Goal: Transaction & Acquisition: Subscribe to service/newsletter

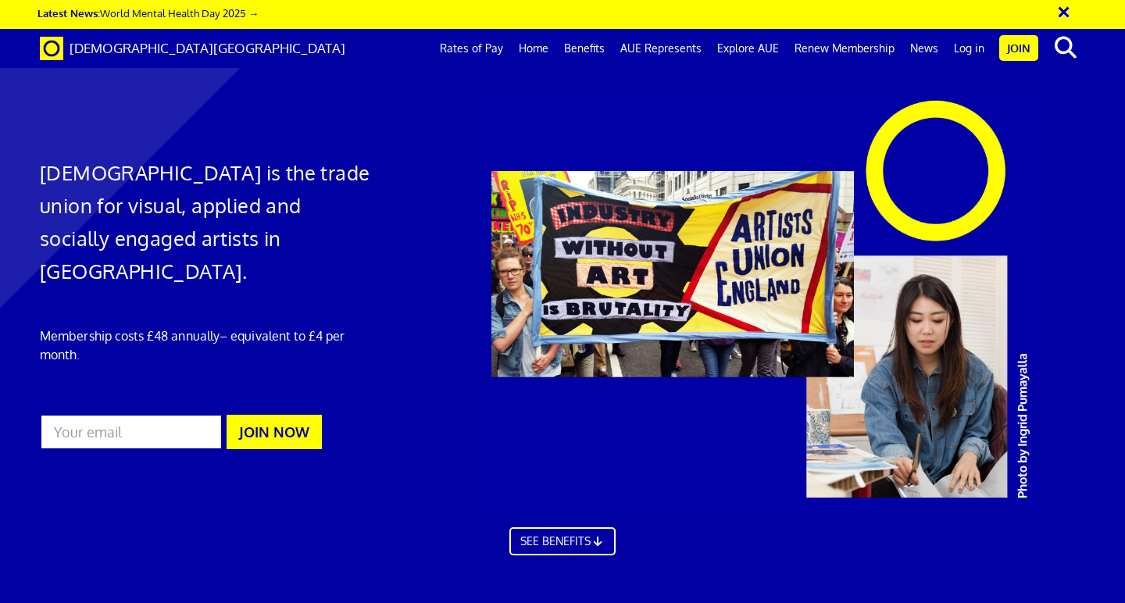
scroll to position [789, 0]
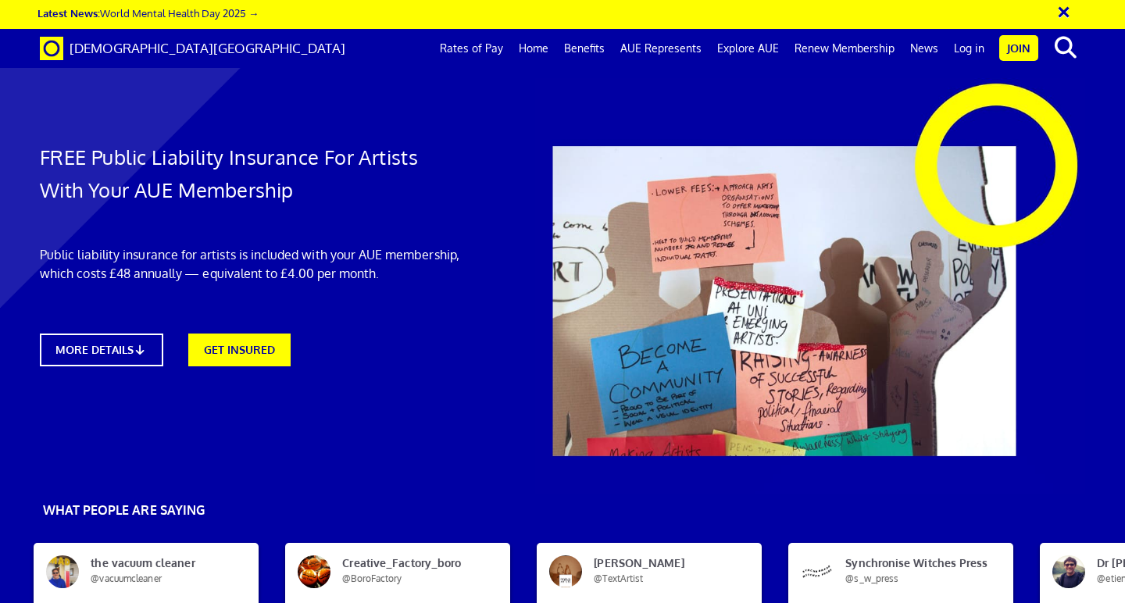
scroll to position [800, 0]
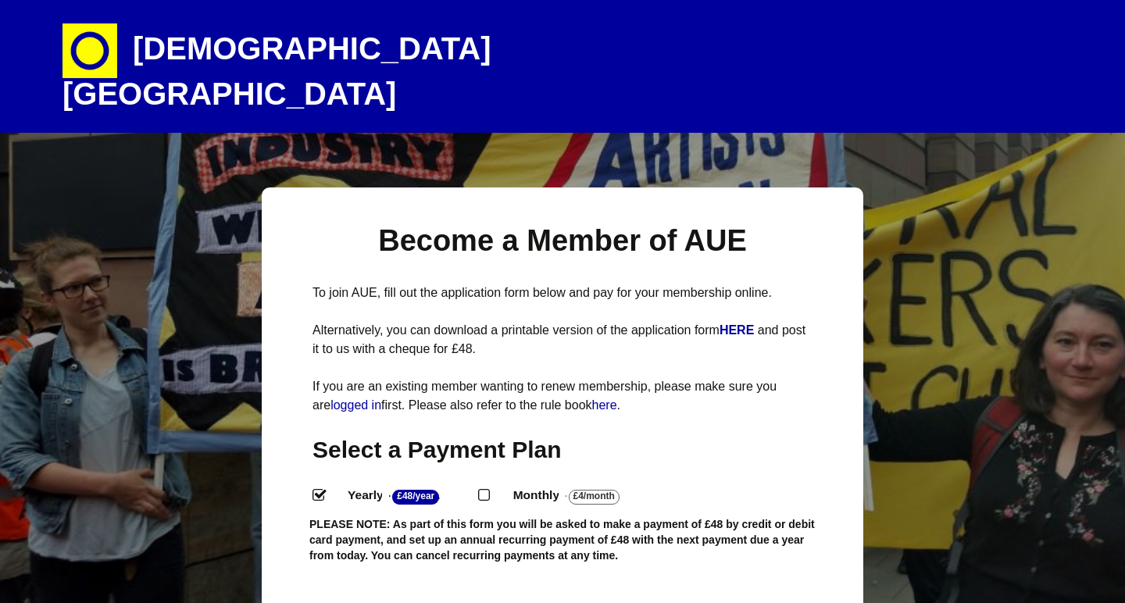
select select
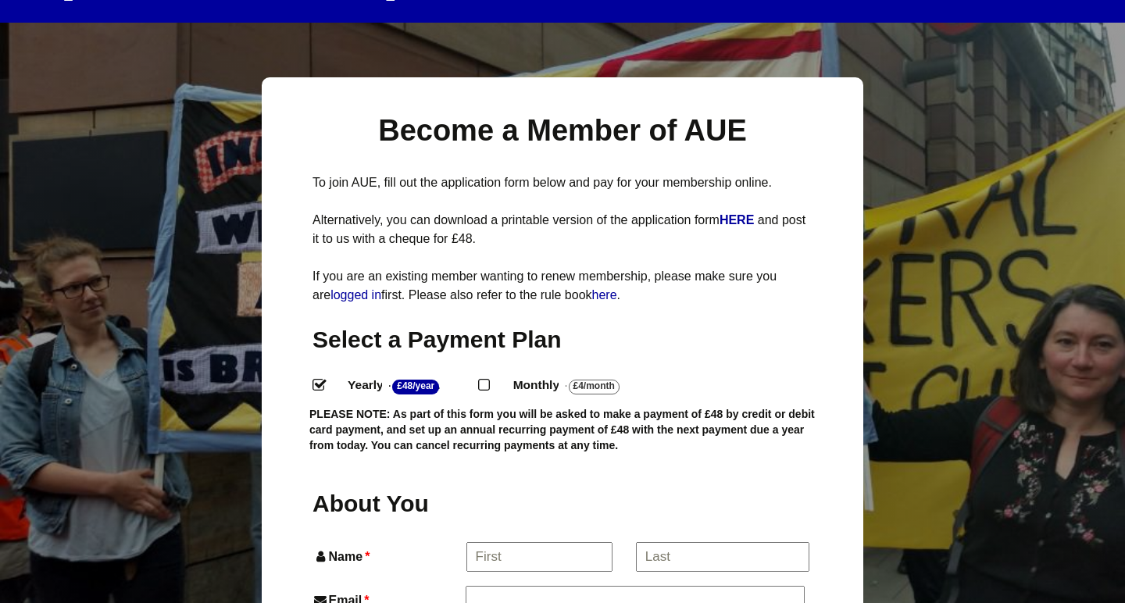
scroll to position [150, 0]
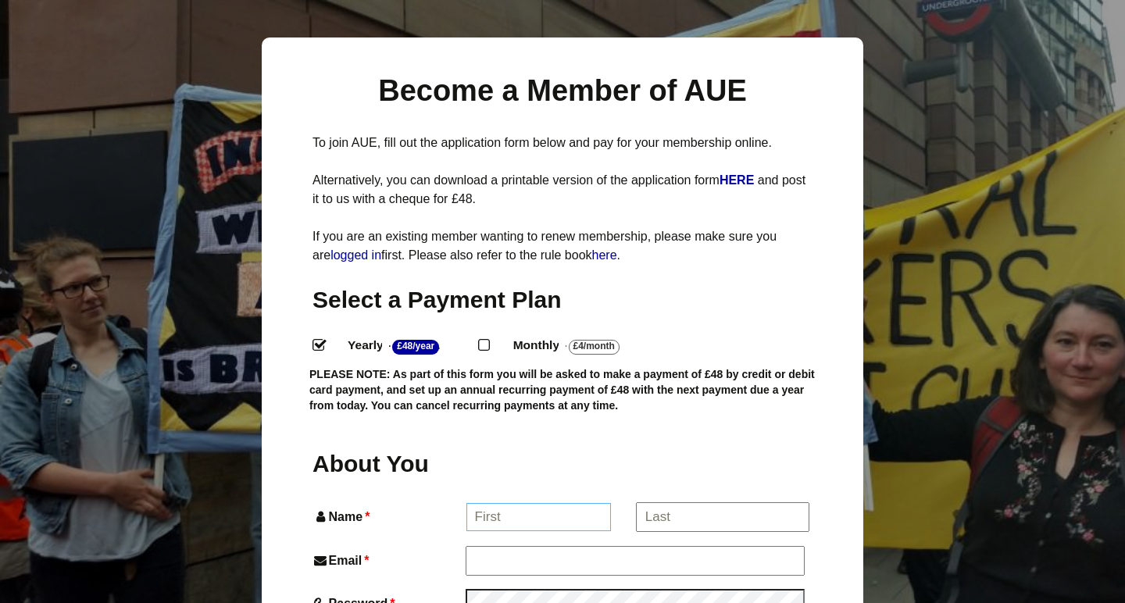
click at [513, 503] on input "Name *" at bounding box center [538, 517] width 145 height 28
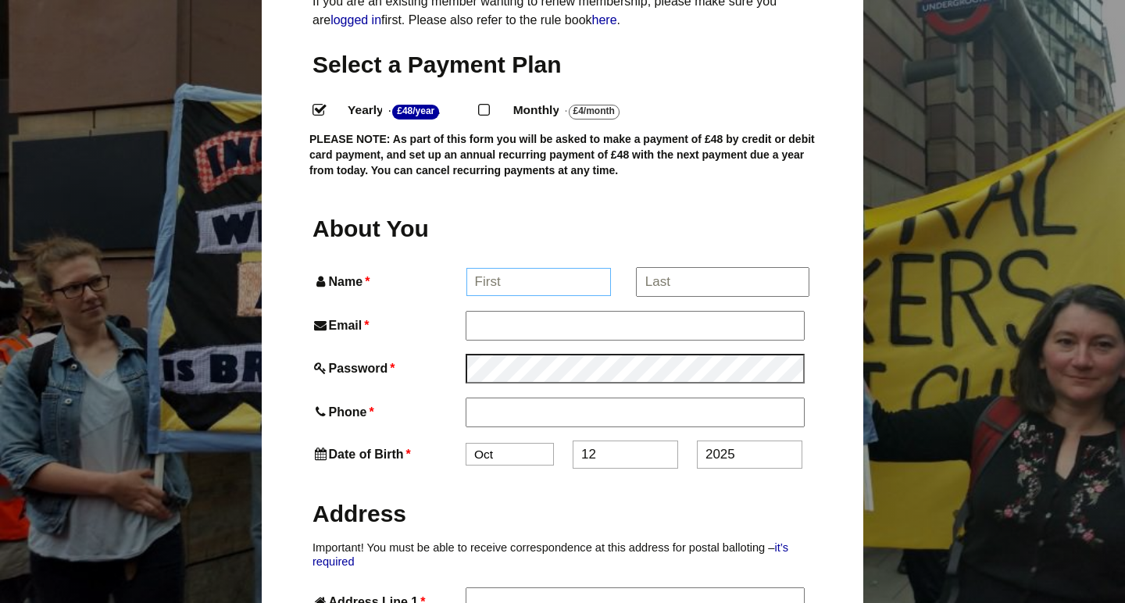
scroll to position [388, 0]
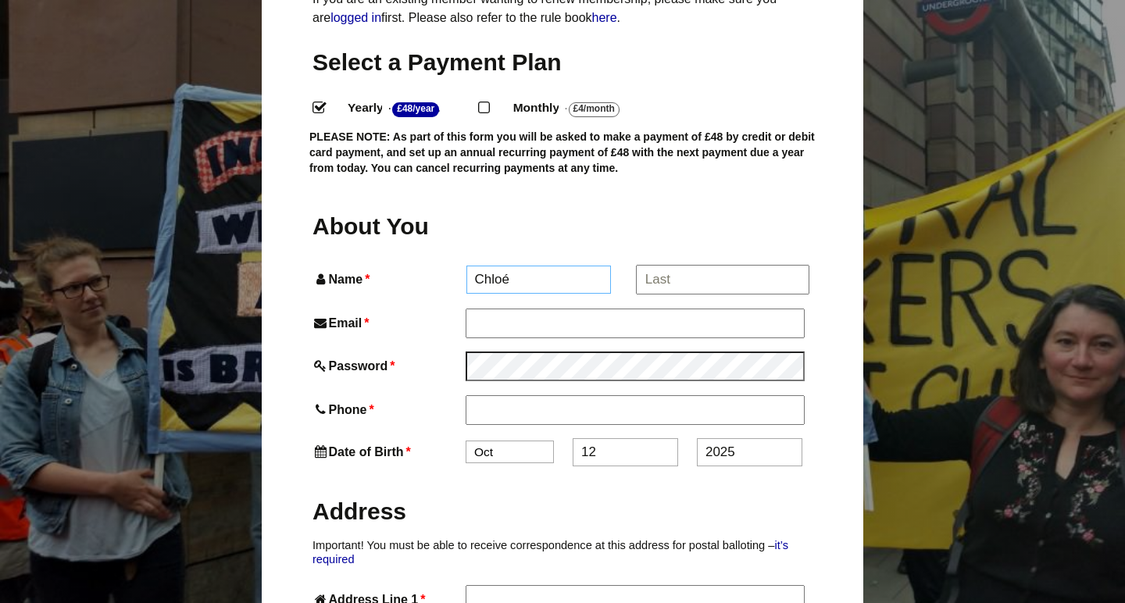
type input "Chloé"
click at [683, 266] on input "*" at bounding box center [722, 280] width 173 height 28
type input "Das Neves"
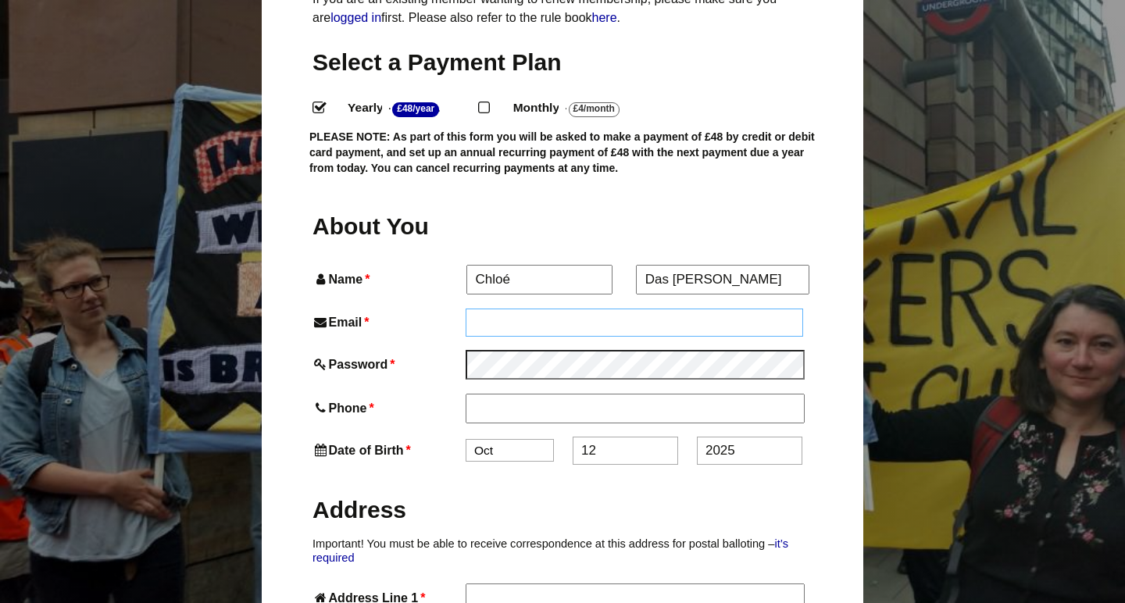
click at [609, 309] on input "Email *" at bounding box center [635, 323] width 338 height 28
type input "chloneves@gmail.com"
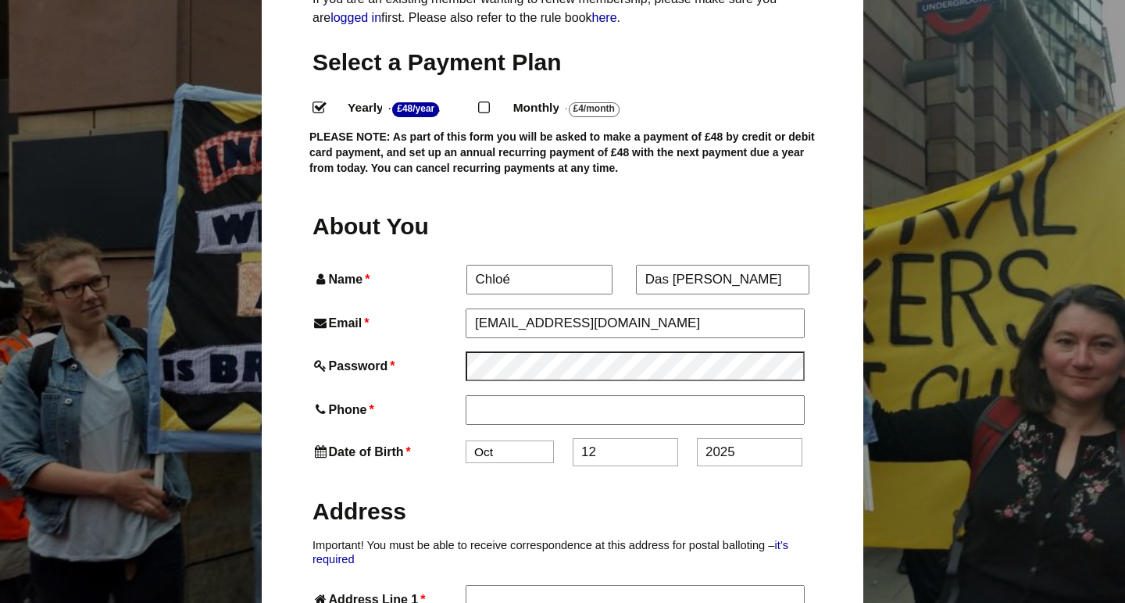
click at [527, 395] on input "Phone *" at bounding box center [635, 409] width 338 height 28
type input "07380599040"
select select "5"
click at [605, 438] on input "12" at bounding box center [625, 452] width 105 height 28
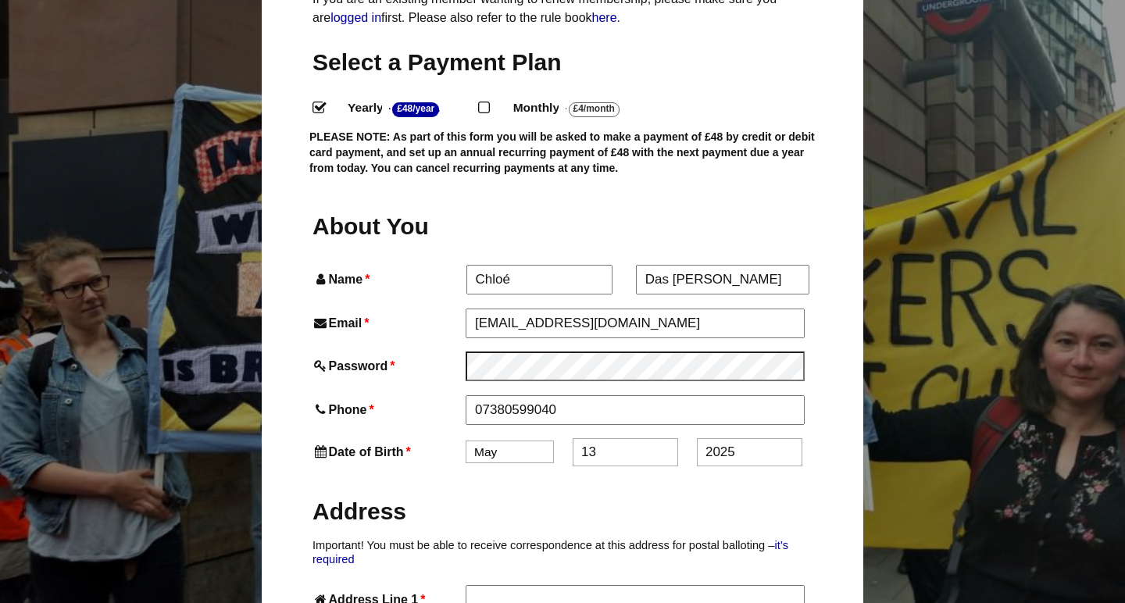
type input "13"
click at [751, 438] on input "2025" at bounding box center [749, 452] width 105 height 28
drag, startPoint x: 752, startPoint y: 421, endPoint x: 675, endPoint y: 420, distance: 76.6
click at [675, 438] on div "Date of Birth * Jan Feb Mar Apr May Jun Jul Aug Sep Oct Nov Dec 13 2025" at bounding box center [563, 452] width 500 height 28
type input "9"
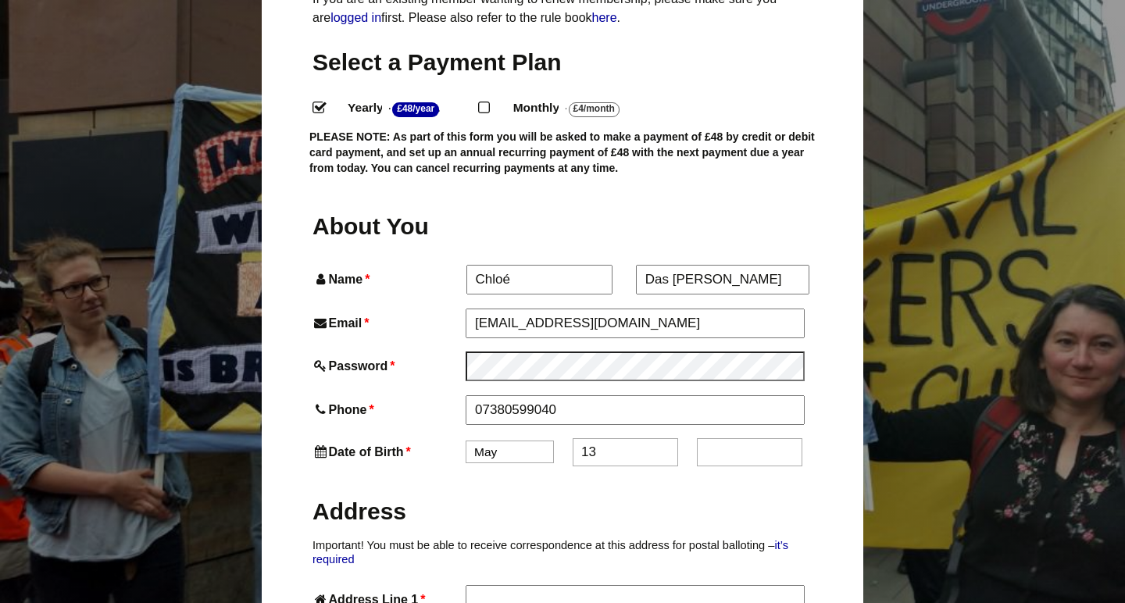
drag, startPoint x: 588, startPoint y: 423, endPoint x: 572, endPoint y: 422, distance: 15.7
click at [572, 438] on div "Date of Birth * Jan Feb Mar Apr May Jun Jul Aug Sep Oct Nov Dec 13" at bounding box center [563, 452] width 500 height 28
click at [750, 438] on input "text" at bounding box center [749, 452] width 105 height 28
paste input "1"
type input "1"
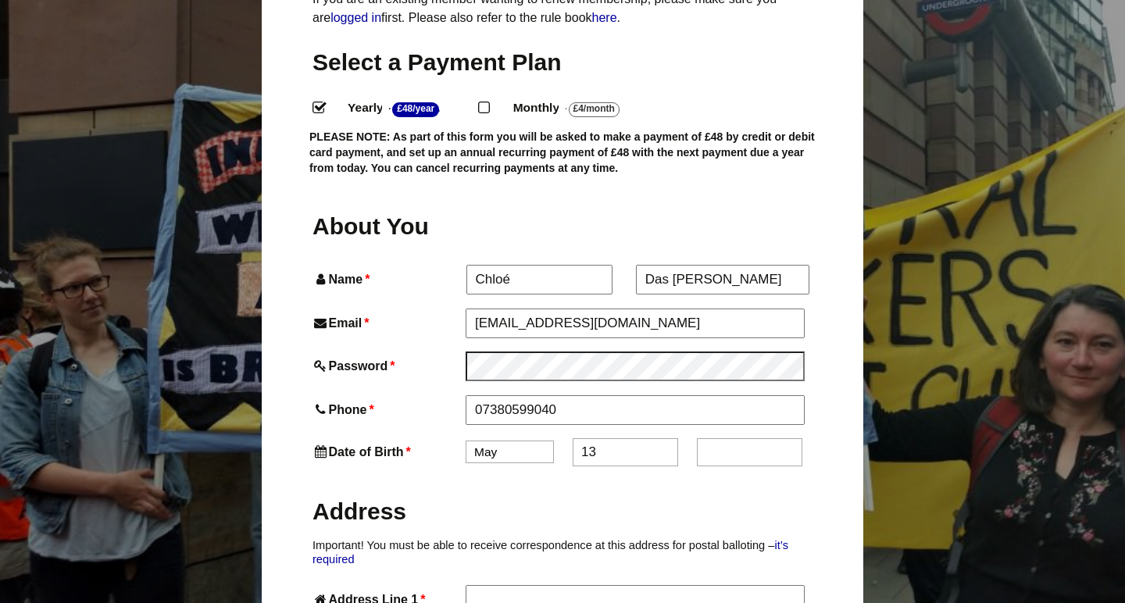
paste input "1"
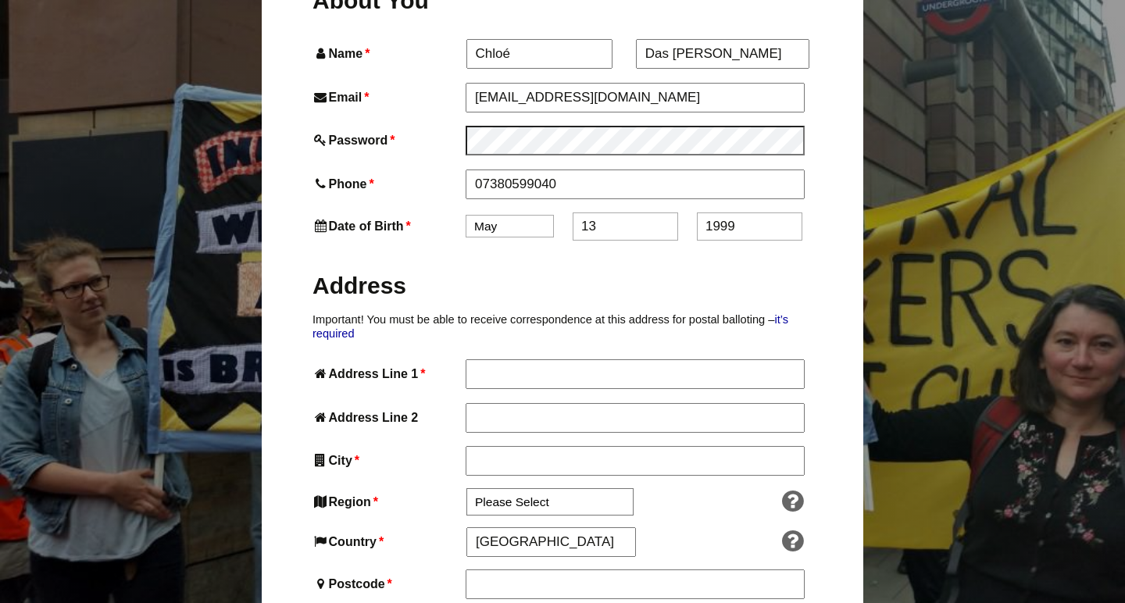
scroll to position [619, 0]
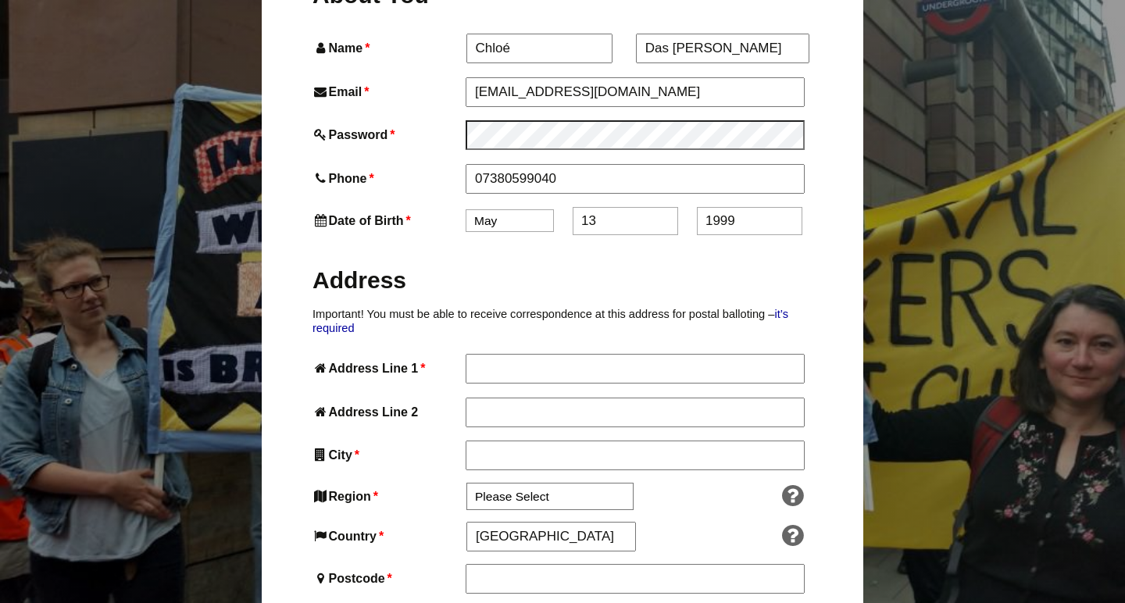
type input "1999"
click at [535, 354] on input "Address Line 1 *" at bounding box center [635, 368] width 338 height 28
paste input "1"
type input "41 Crosslet Vale"
click at [501, 441] on input "City *" at bounding box center [635, 455] width 338 height 28
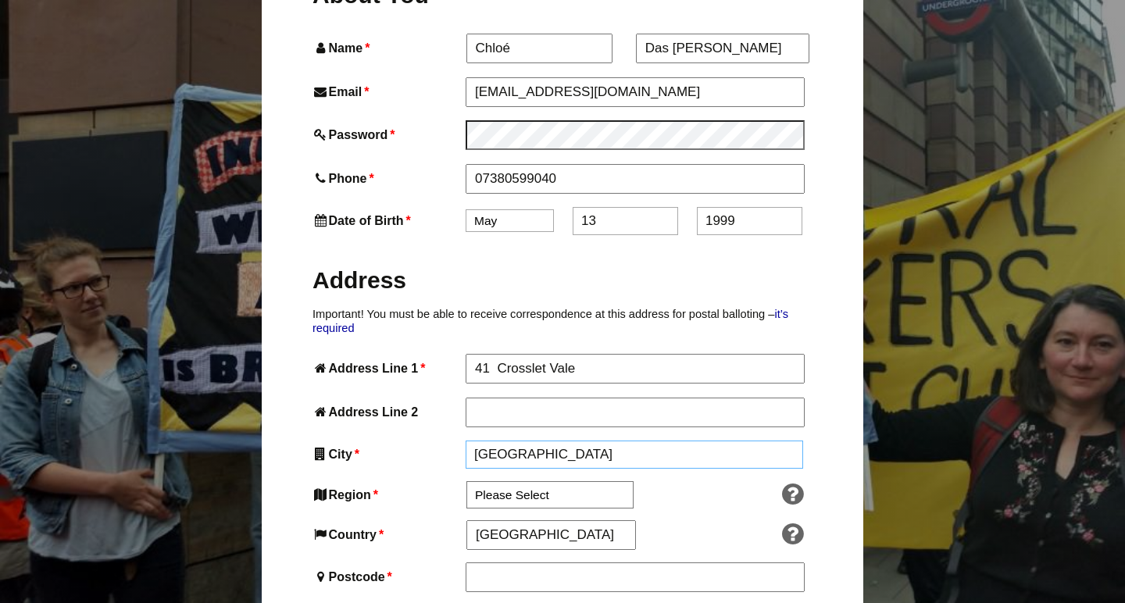
type input "London"
select select "London"
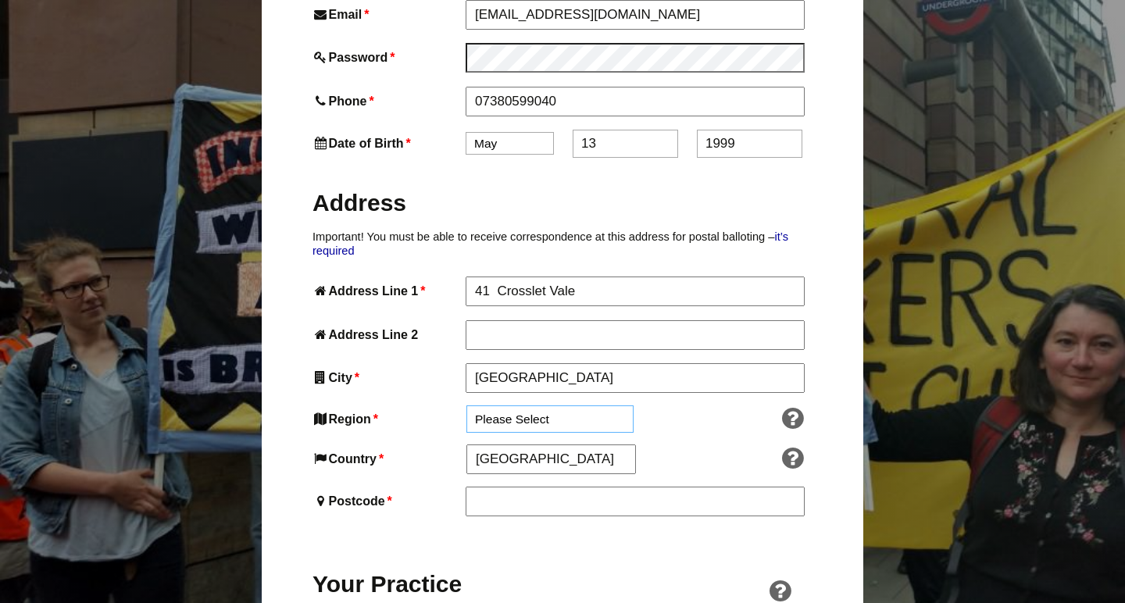
scroll to position [701, 0]
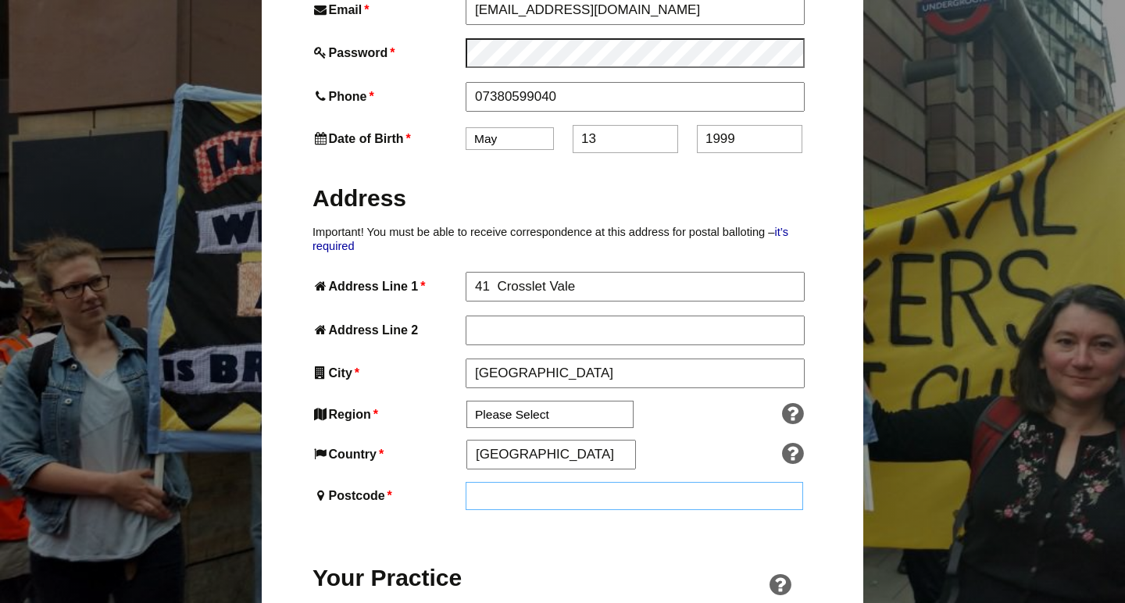
click at [530, 482] on input "Postcode *" at bounding box center [635, 496] width 338 height 28
paste input "1"
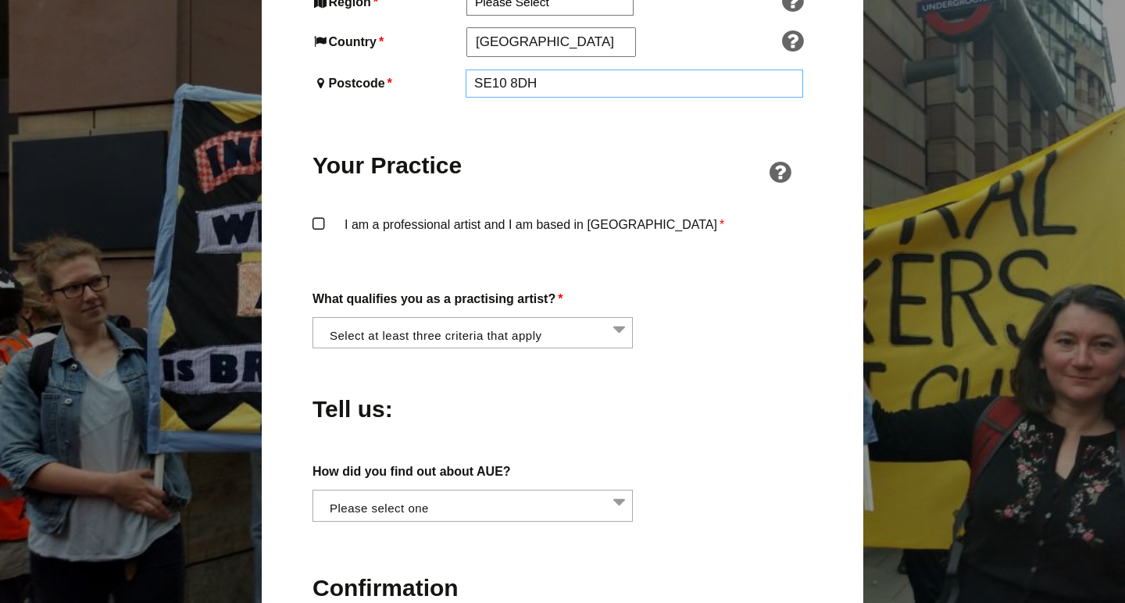
scroll to position [1122, 0]
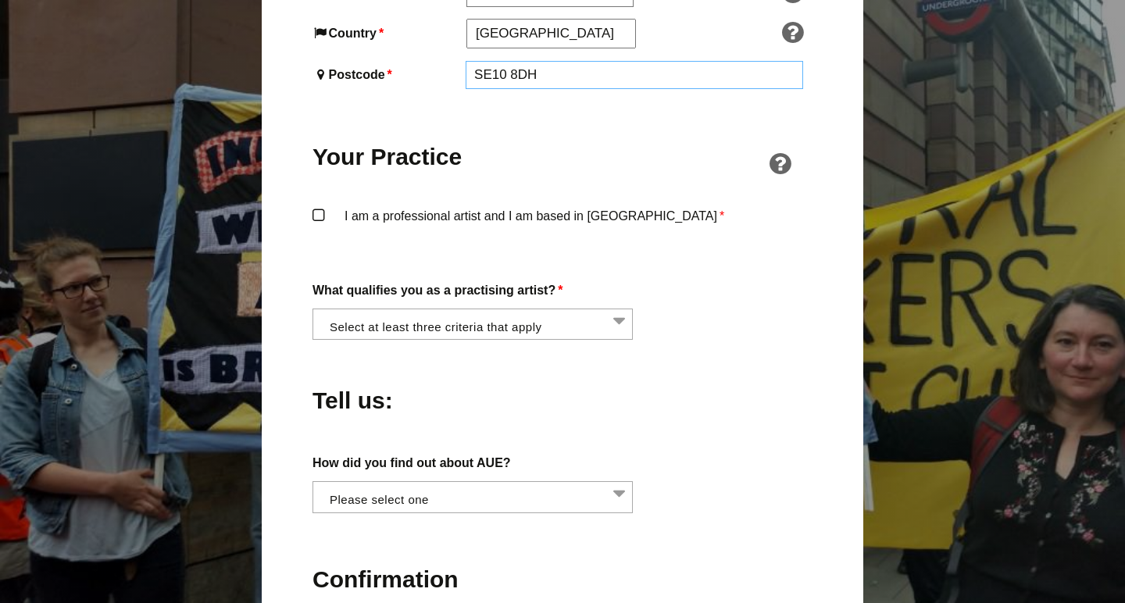
type input "SE10 8DH"
click at [318, 207] on label "I am a professional artist and I am based in England *" at bounding box center [563, 230] width 500 height 47
click at [0, 0] on input "I am a professional artist and I am based in England *" at bounding box center [0, 0] width 0 height 0
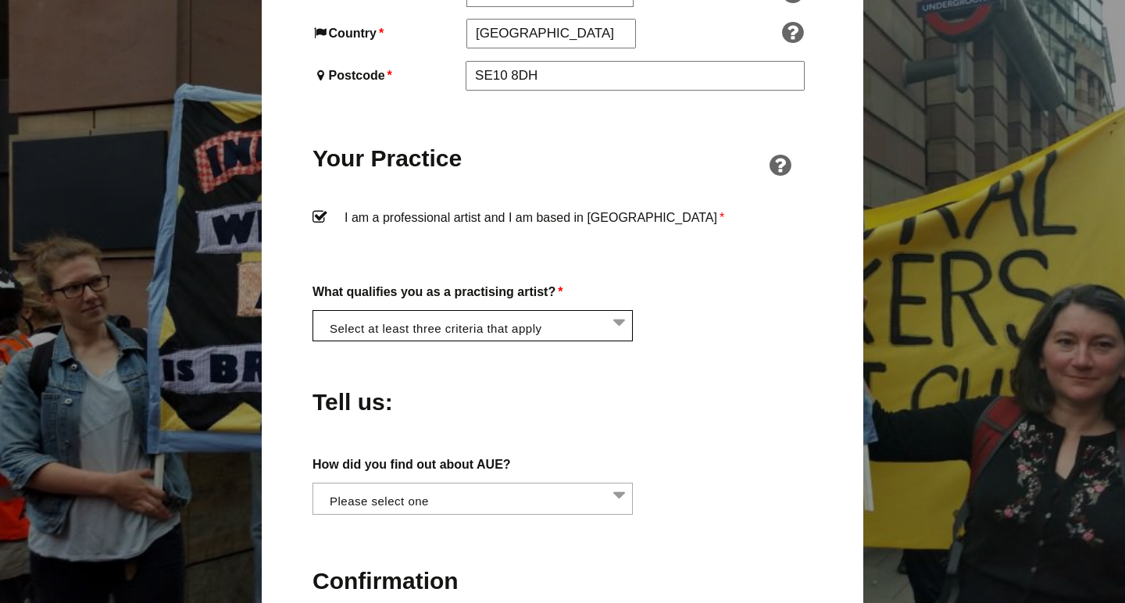
click at [589, 311] on li at bounding box center [477, 324] width 320 height 27
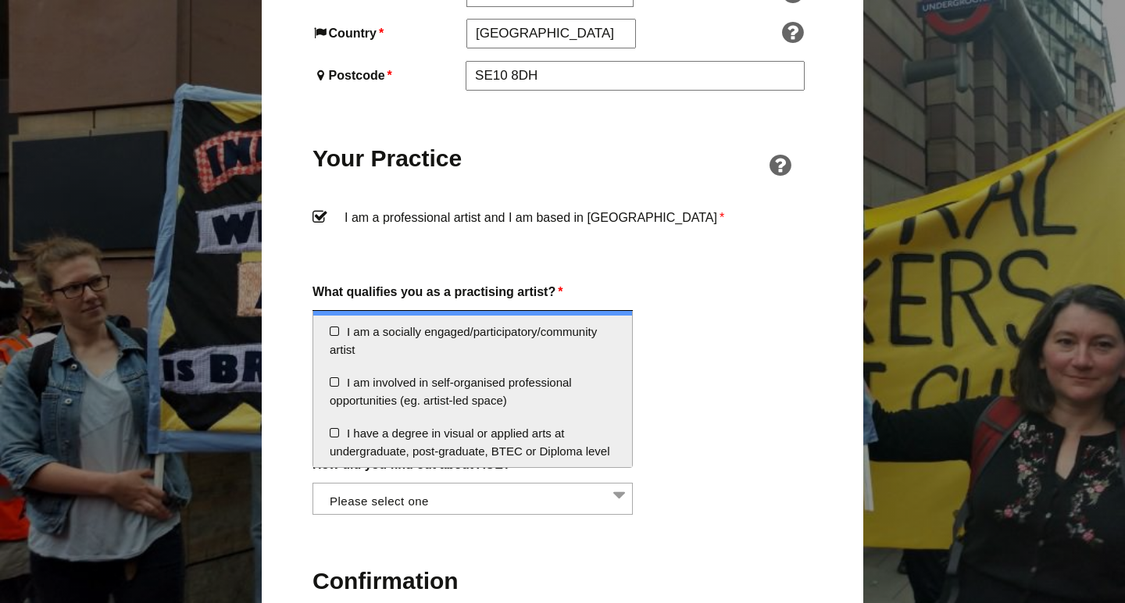
scroll to position [66, 0]
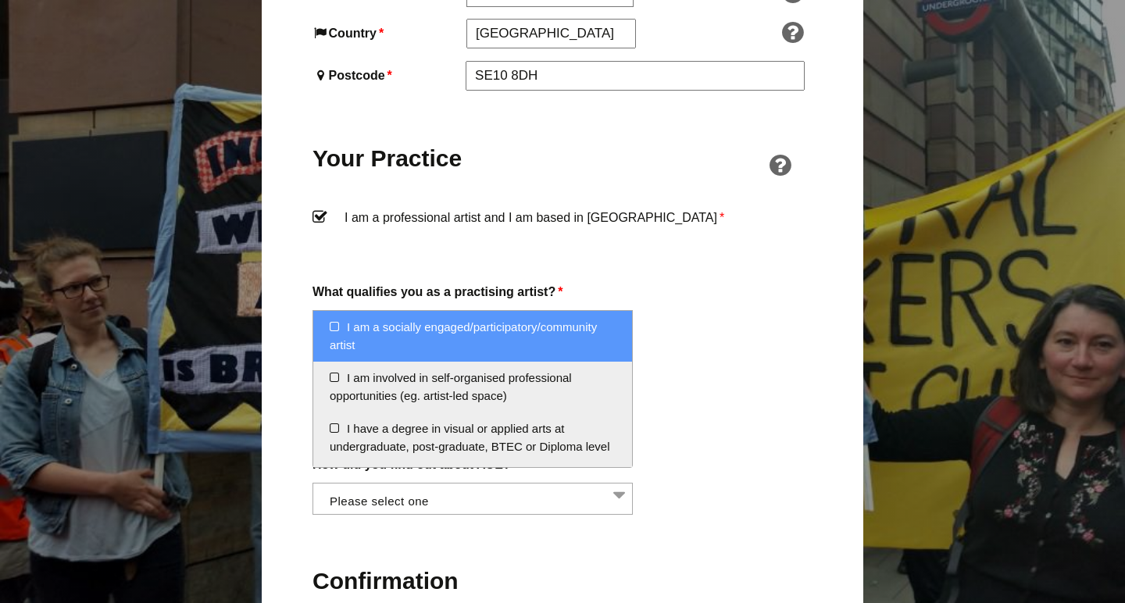
click at [334, 334] on li "I am a socially engaged/participatory/community artist" at bounding box center [472, 336] width 319 height 51
select select "socially_engaged_participatory_community_artist"
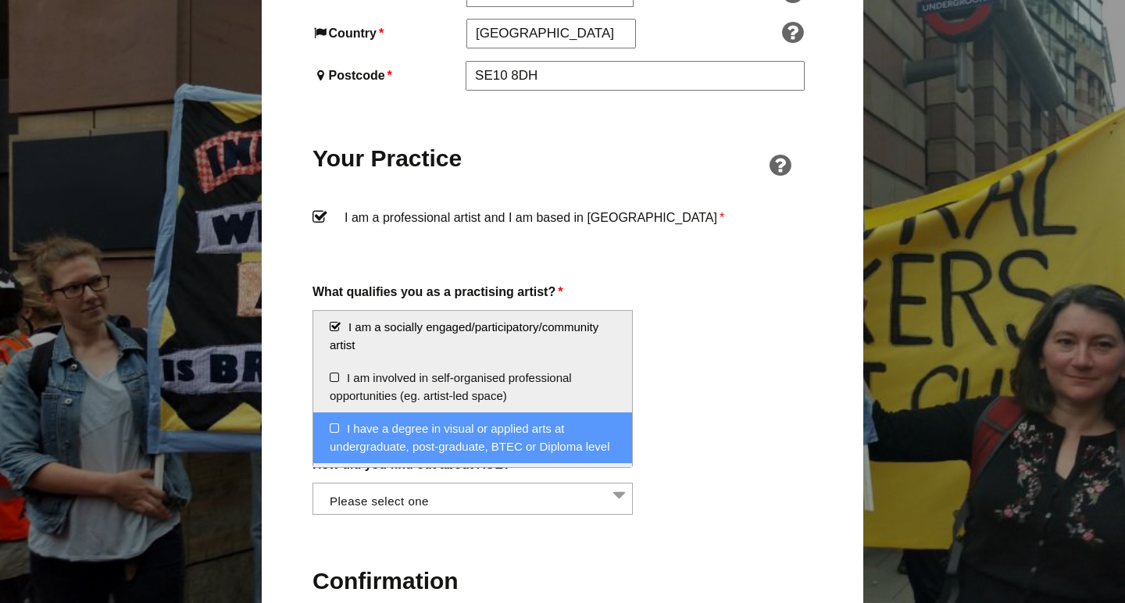
click at [350, 424] on li "I have a degree in visual or applied arts at undergraduate, post-graduate, BTEC…" at bounding box center [472, 438] width 319 height 51
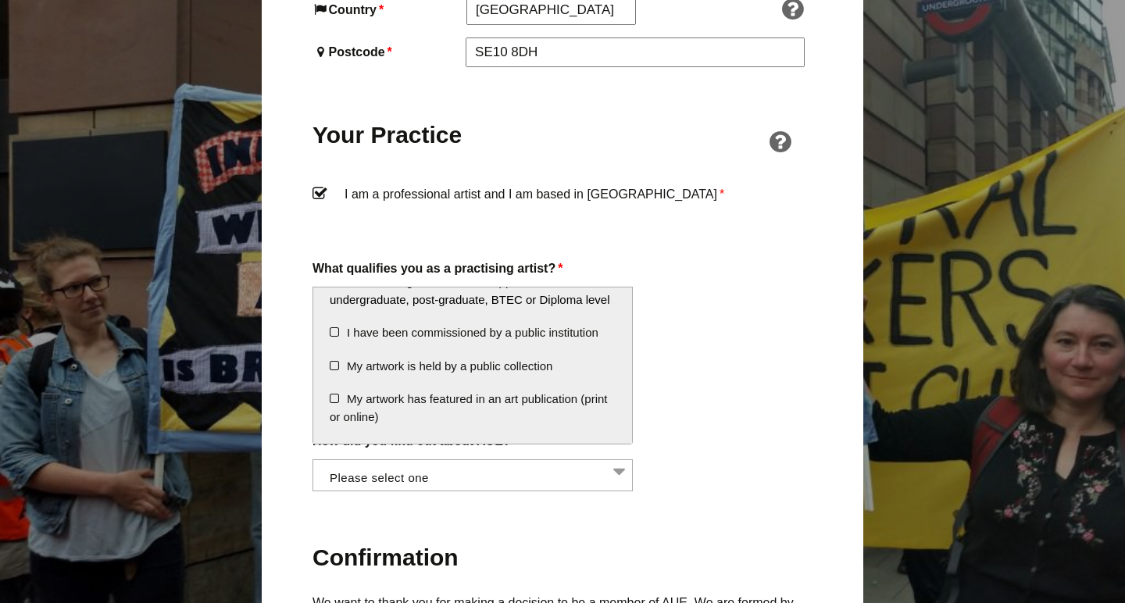
scroll to position [195, 0]
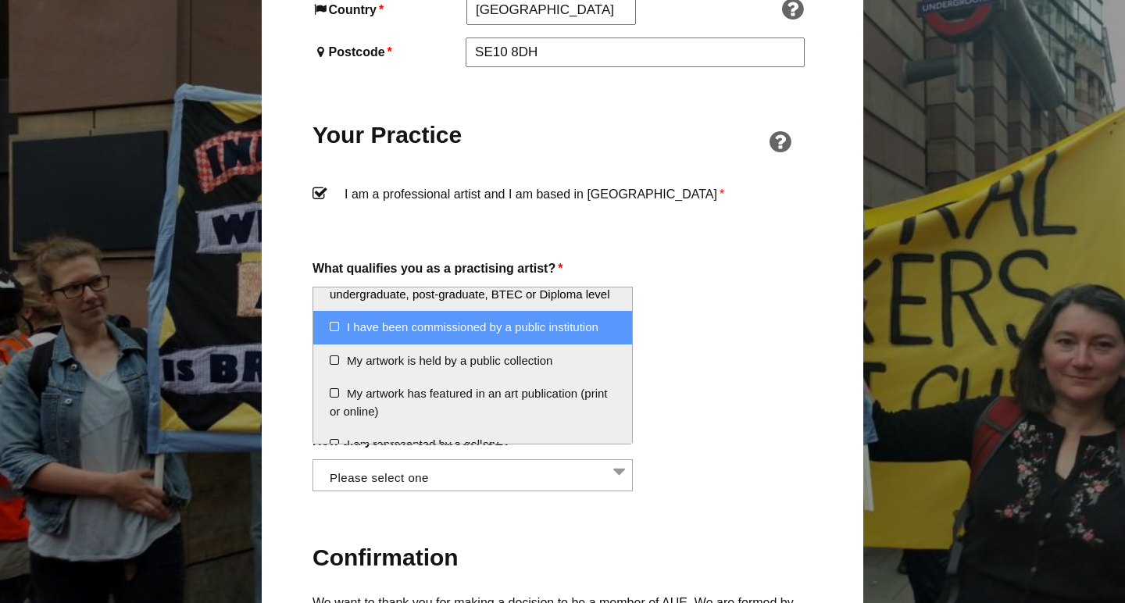
click at [337, 320] on li "I have been commissioned by a public institution" at bounding box center [472, 328] width 319 height 34
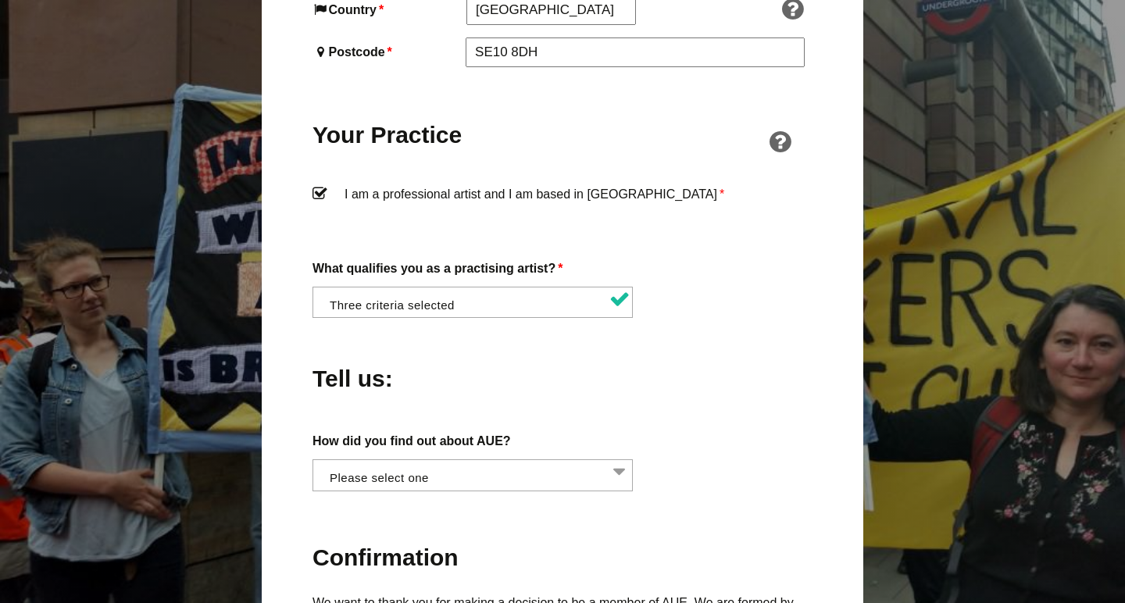
click at [667, 188] on label "I am a professional artist and I am based in England *" at bounding box center [563, 207] width 500 height 47
click at [0, 0] on input "I am a professional artist and I am based in England *" at bounding box center [0, 0] width 0 height 0
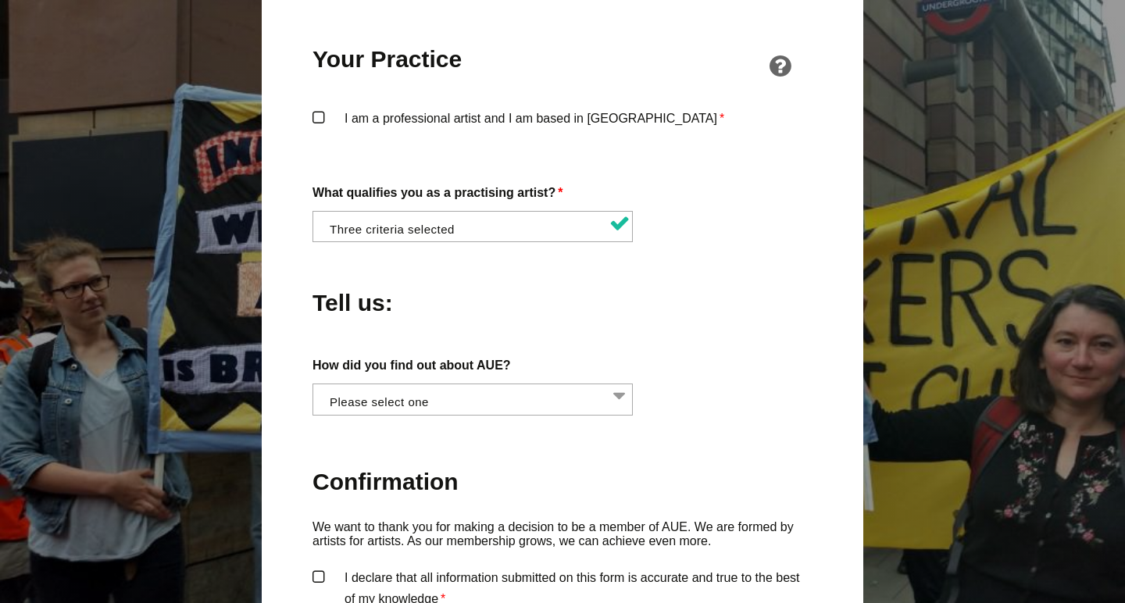
scroll to position [1256, 0]
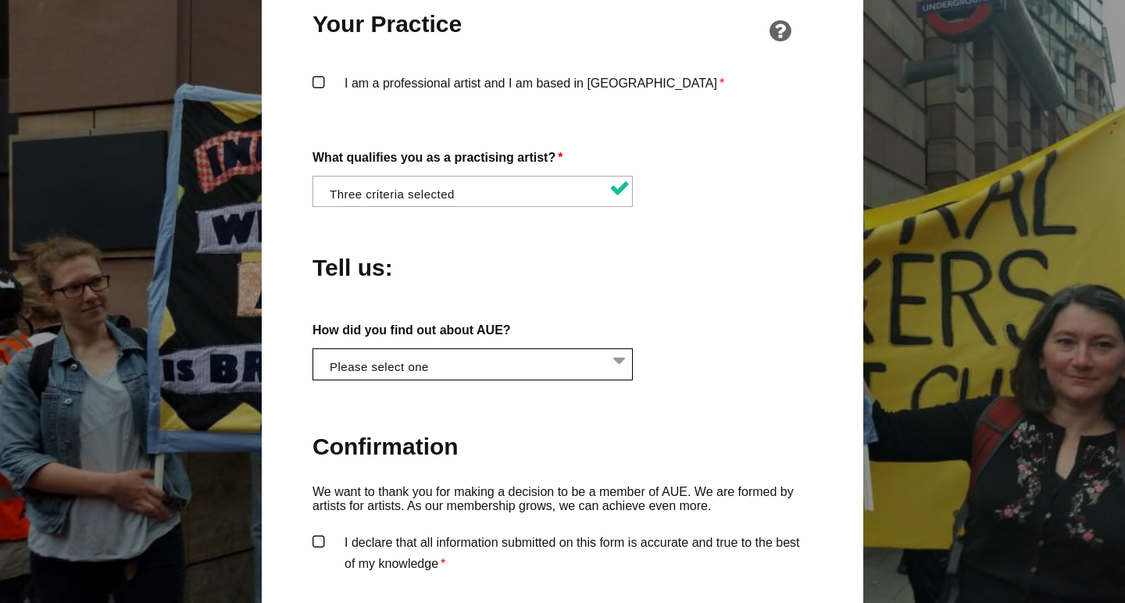
click at [516, 349] on li at bounding box center [477, 362] width 320 height 27
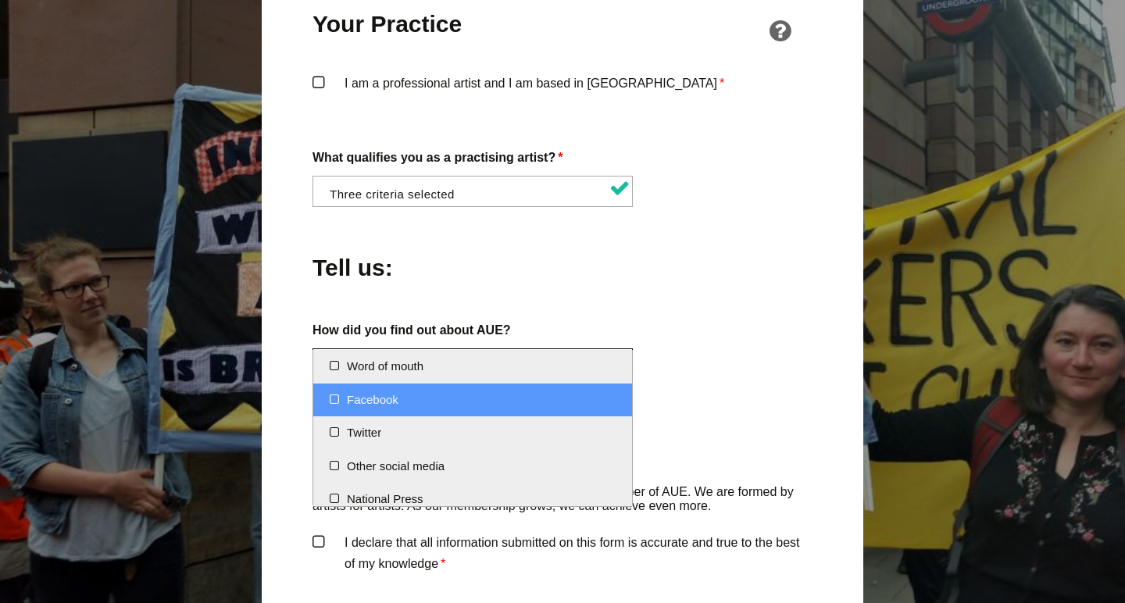
scroll to position [0, 0]
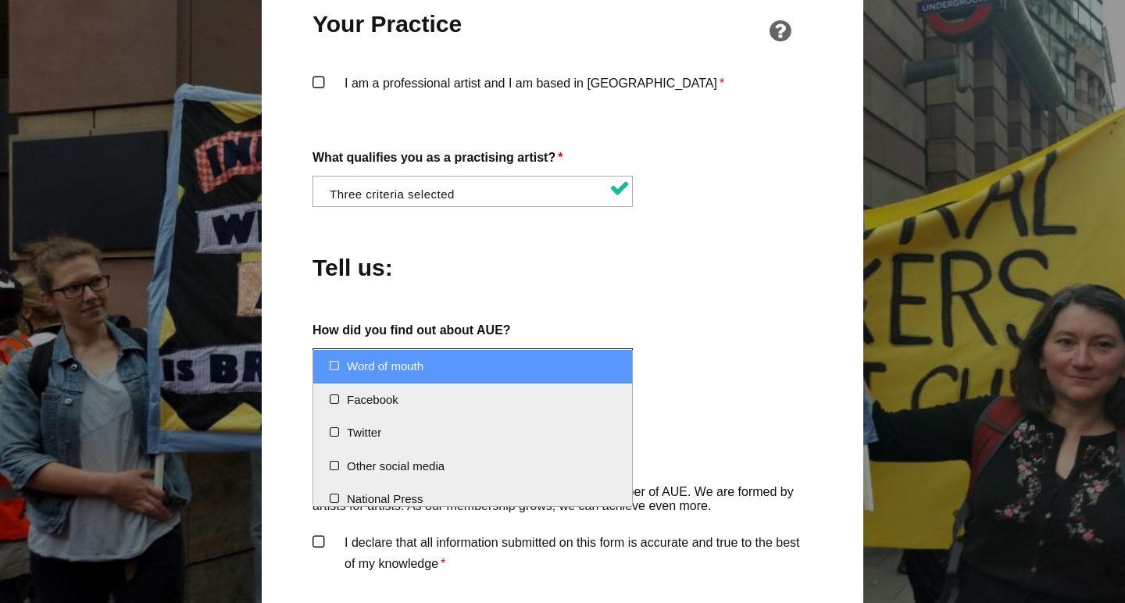
select select "Word of mouth"
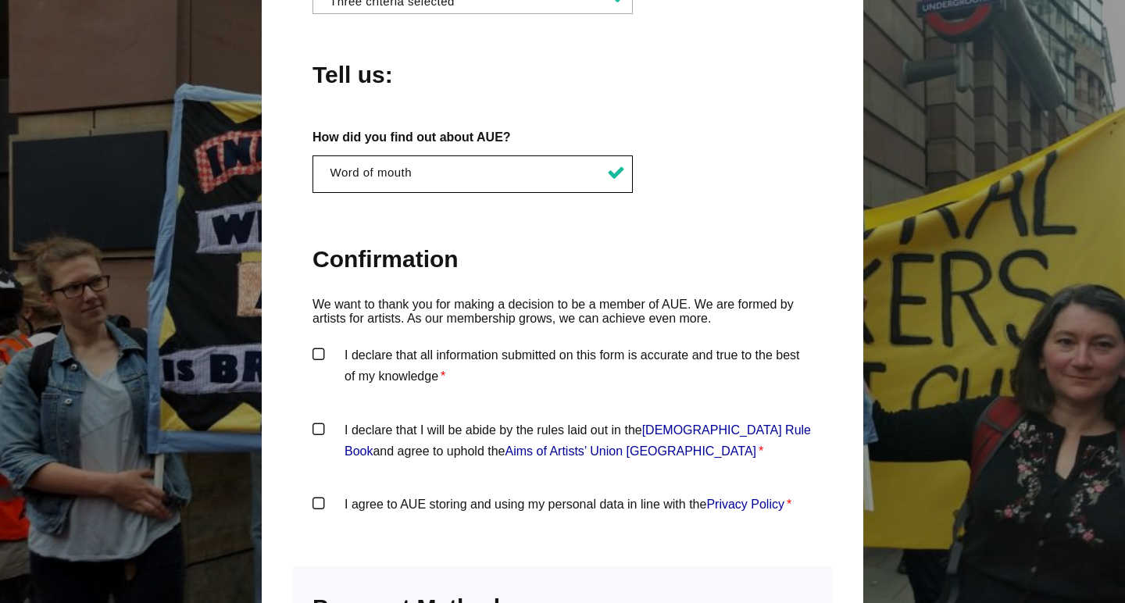
scroll to position [1474, 0]
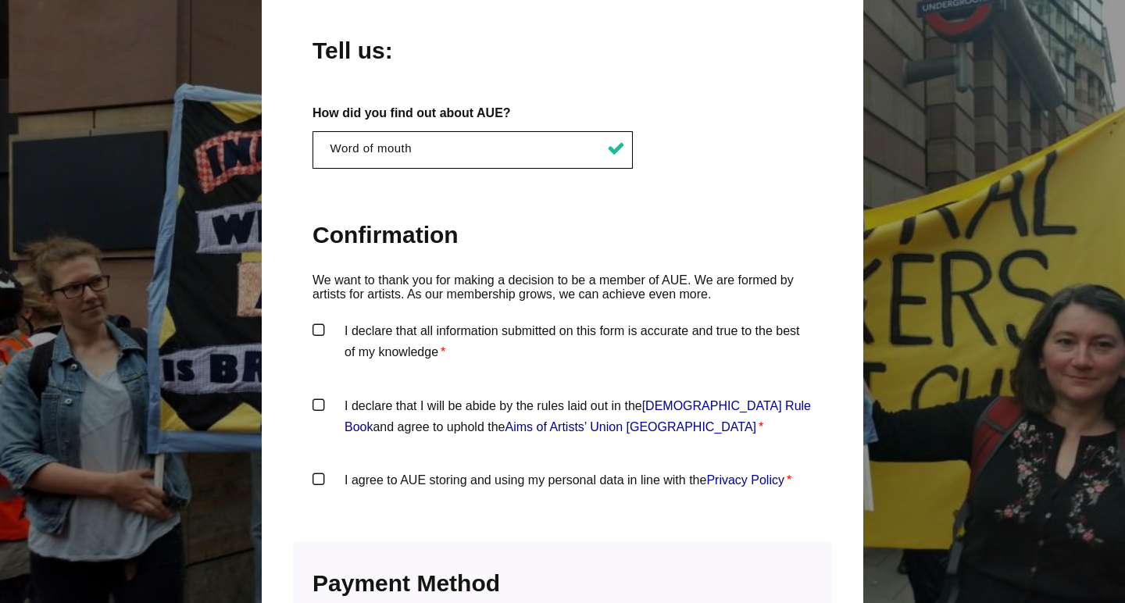
click at [318, 320] on label "I declare that all information submitted on this form is accurate and true to t…" at bounding box center [563, 343] width 500 height 47
click at [0, 0] on input "I declare that all information submitted on this form is accurate and true to t…" at bounding box center [0, 0] width 0 height 0
click at [323, 395] on label "I declare that I will be abide by the rules laid out in the Artists' Union Engl…" at bounding box center [563, 418] width 500 height 47
click at [0, 0] on input "I declare that I will be abide by the rules laid out in the Artists' Union Engl…" at bounding box center [0, 0] width 0 height 0
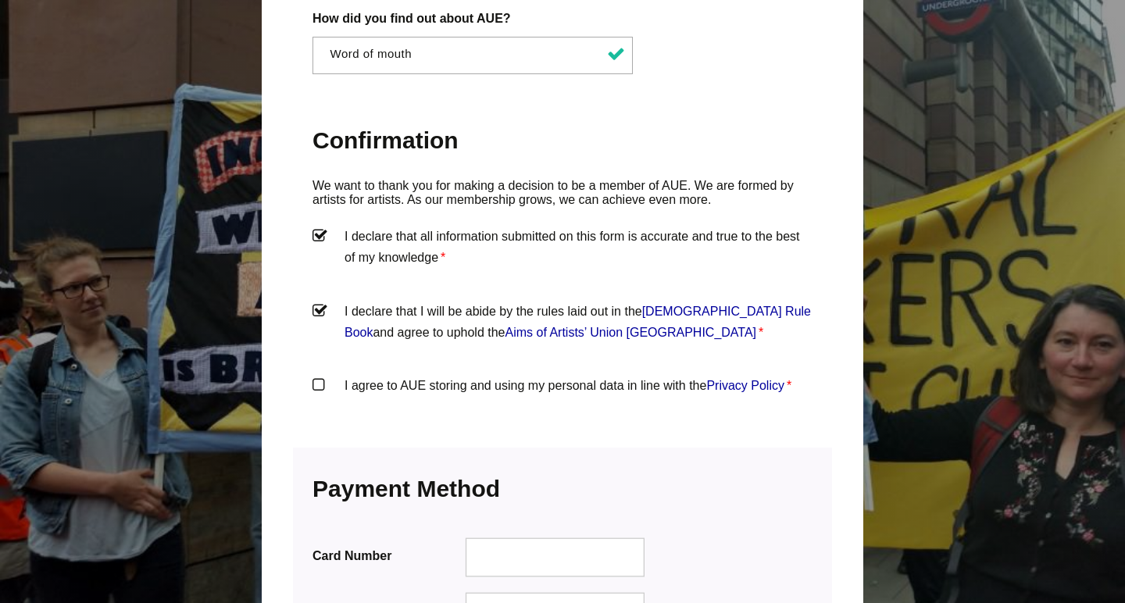
scroll to position [1566, 0]
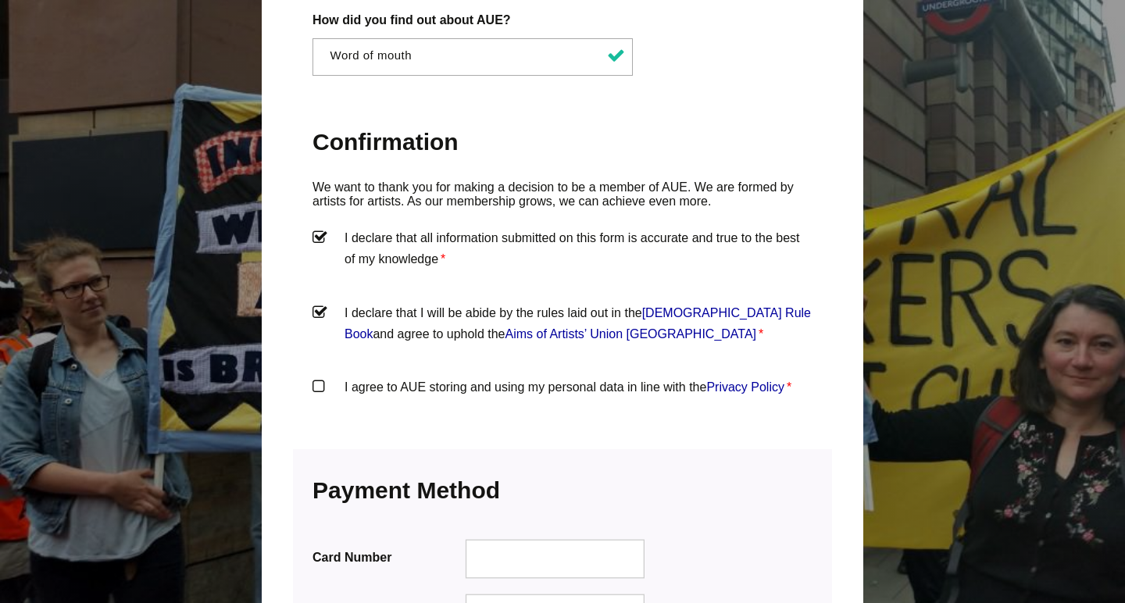
click at [320, 377] on label "I agree to AUE storing and using my personal data in line with the Privacy Poli…" at bounding box center [563, 400] width 500 height 47
click at [0, 0] on input "I agree to AUE storing and using my personal data in line with the Privacy Poli…" at bounding box center [0, 0] width 0 height 0
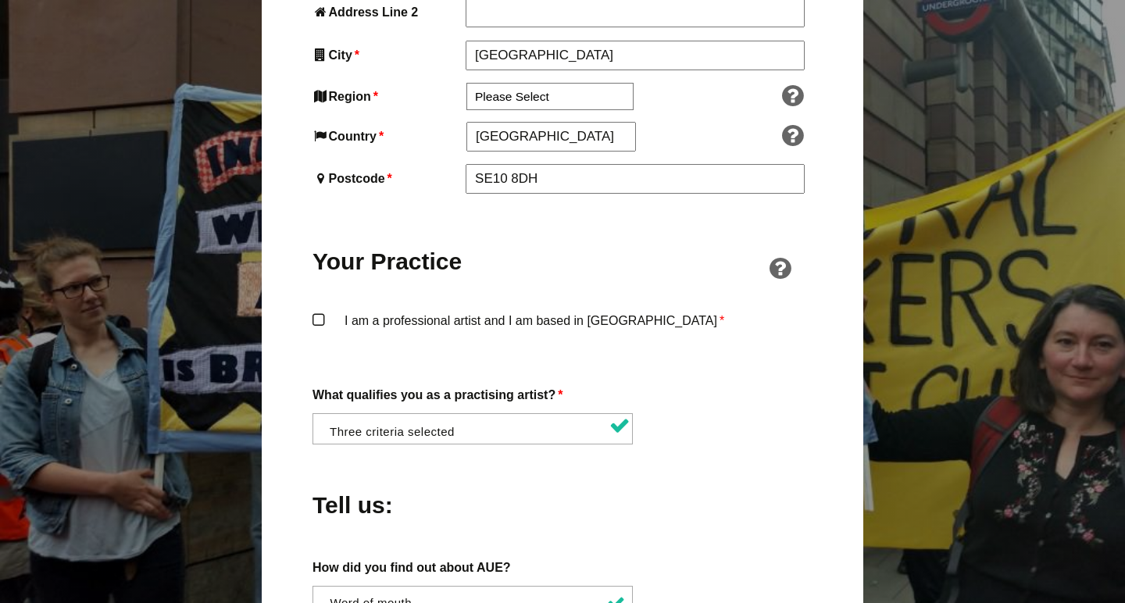
scroll to position [1020, 0]
click at [317, 309] on label "I am a professional artist and I am based in England *" at bounding box center [563, 332] width 500 height 47
click at [0, 0] on input "I am a professional artist and I am based in England *" at bounding box center [0, 0] width 0 height 0
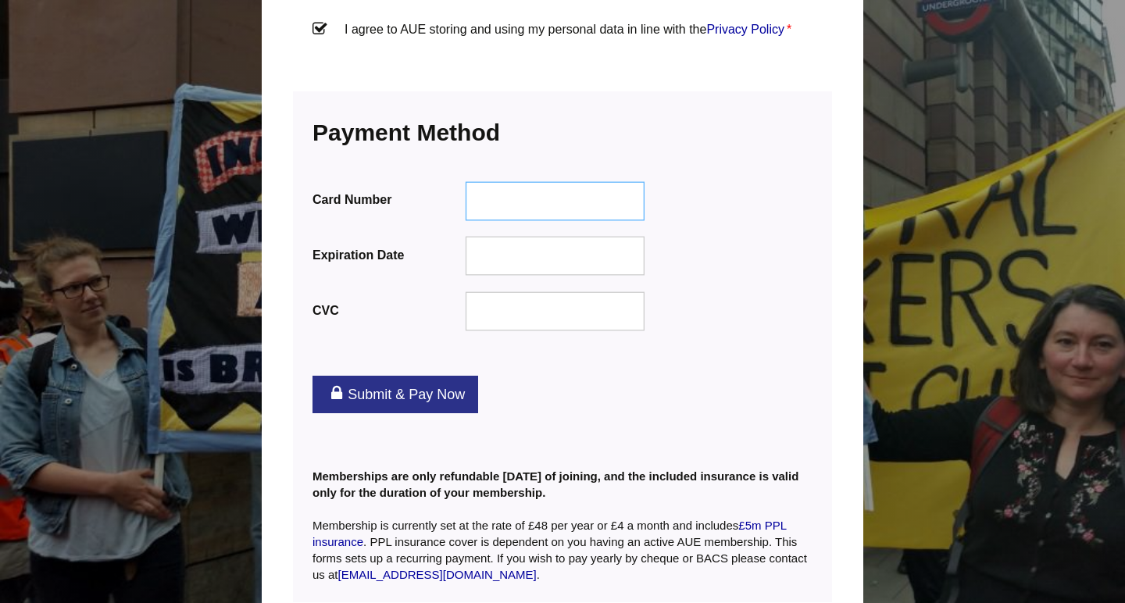
scroll to position [1938, 0]
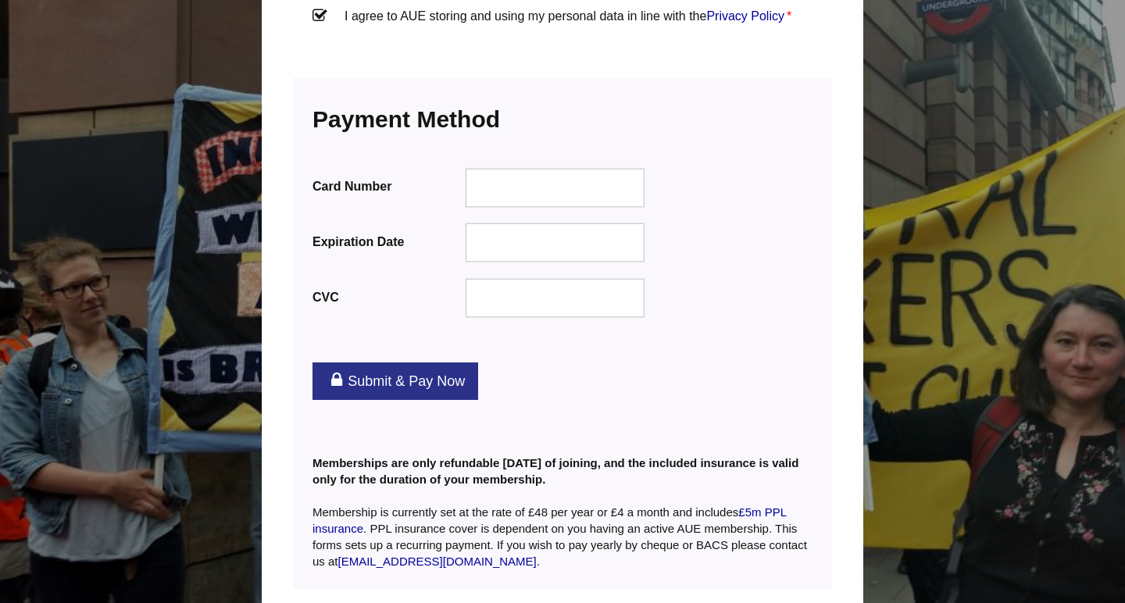
click at [432, 363] on link "Submit & Pay Now" at bounding box center [396, 382] width 166 height 38
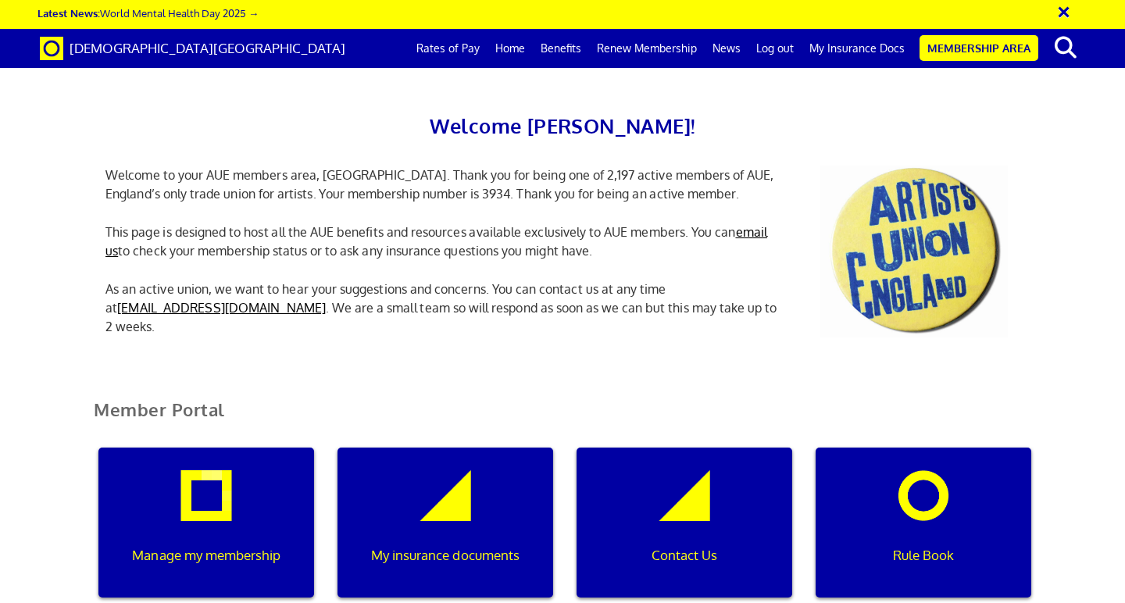
scroll to position [298, 0]
click at [450, 448] on div "My insurance documents" at bounding box center [446, 523] width 216 height 150
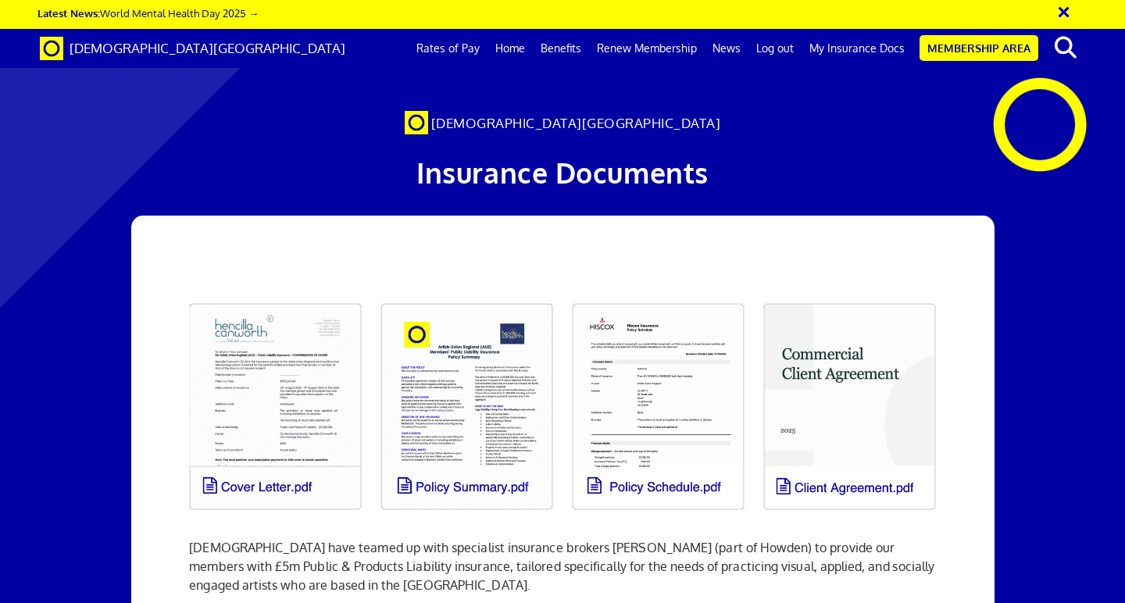
scroll to position [110, 0]
click at [266, 379] on link at bounding box center [275, 407] width 191 height 226
click at [629, 380] on link at bounding box center [658, 407] width 191 height 226
